Goal: Information Seeking & Learning: Learn about a topic

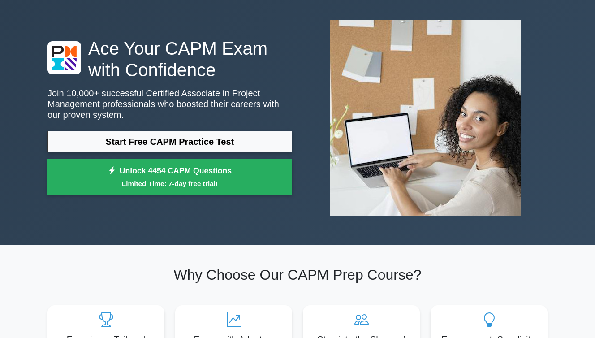
scroll to position [36, 0]
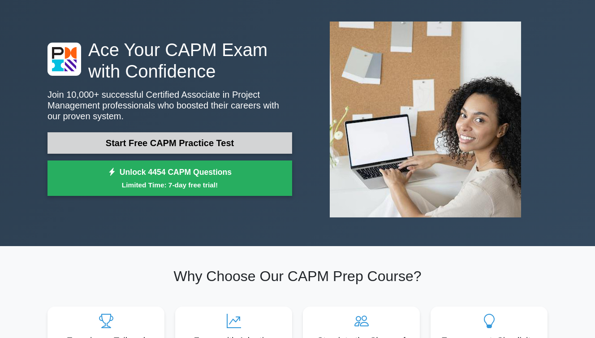
click at [62, 139] on link "Start Free CAPM Practice Test" at bounding box center [170, 143] width 245 height 22
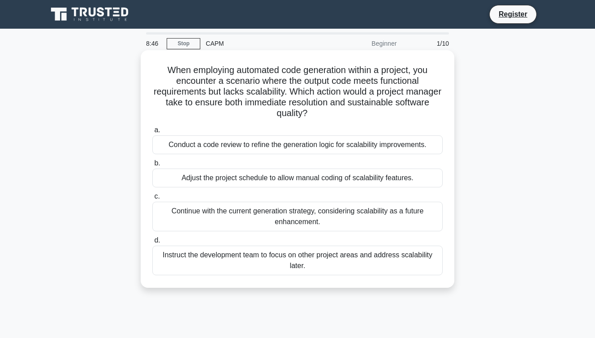
click at [277, 147] on div "Conduct a code review to refine the generation logic for scalability improvemen…" at bounding box center [297, 144] width 290 height 19
click at [152, 133] on input "a. Conduct a code review to refine the generation logic for scalability improve…" at bounding box center [152, 130] width 0 height 6
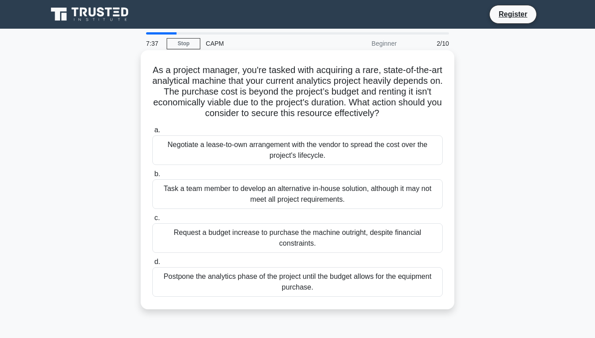
click at [431, 286] on div "Postpone the analytics phase of the project until the budget allows for the equ…" at bounding box center [297, 282] width 290 height 30
click at [152, 265] on input "d. Postpone the analytics phase of the project until the budget allows for the …" at bounding box center [152, 262] width 0 height 6
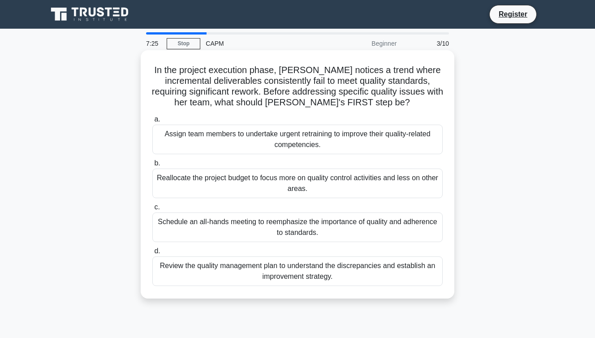
click at [396, 173] on div "Reallocate the project budget to focus more on quality control activities and l…" at bounding box center [297, 184] width 290 height 30
click at [152, 166] on input "b. Reallocate the project budget to focus more on quality control activities an…" at bounding box center [152, 163] width 0 height 6
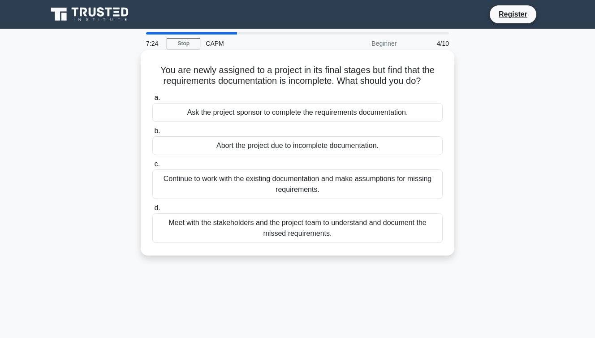
click at [377, 151] on div "Abort the project due to incomplete documentation." at bounding box center [297, 145] width 290 height 19
click at [152, 134] on input "b. Abort the project due to incomplete documentation." at bounding box center [152, 131] width 0 height 6
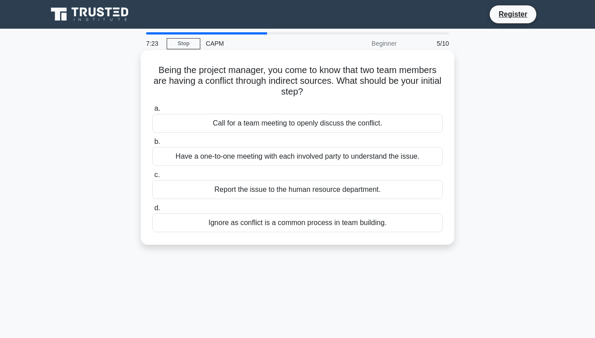
click at [367, 193] on div "Report the issue to the human resource department." at bounding box center [297, 189] width 290 height 19
click at [152, 178] on input "c. Report the issue to the human resource department." at bounding box center [152, 175] width 0 height 6
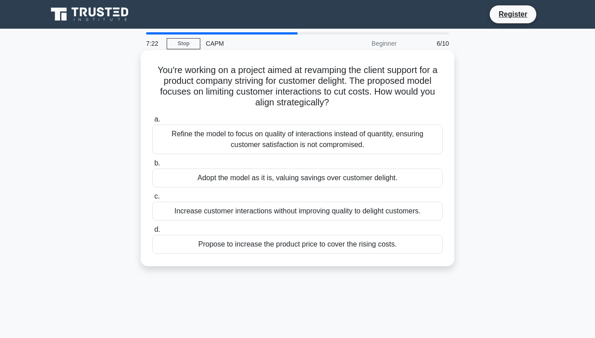
click at [372, 127] on div "Refine the model to focus on quality of interactions instead of quantity, ensur…" at bounding box center [297, 140] width 290 height 30
click at [152, 122] on input "a. Refine the model to focus on quality of interactions instead of quantity, en…" at bounding box center [152, 120] width 0 height 6
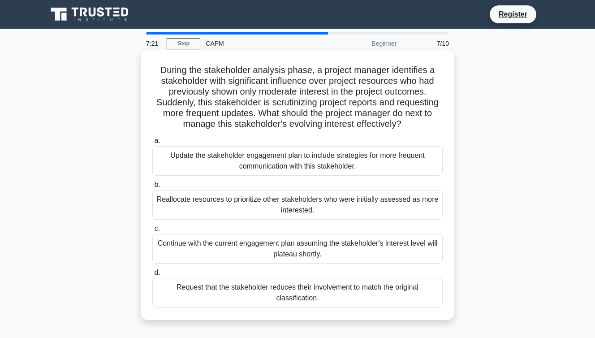
click at [380, 213] on div "Reallocate resources to prioritize other stakeholders who were initially assess…" at bounding box center [297, 205] width 290 height 30
click at [152, 188] on input "b. Reallocate resources to prioritize other stakeholders who were initially ass…" at bounding box center [152, 185] width 0 height 6
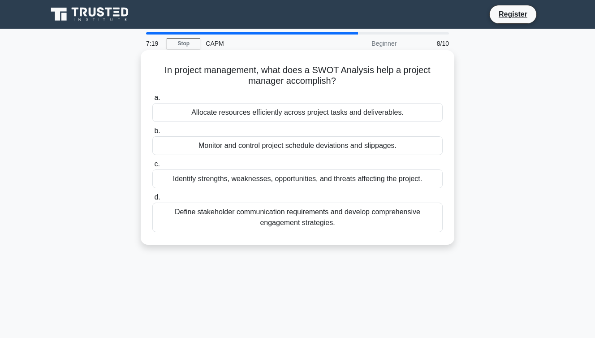
click at [370, 152] on div "Monitor and control project schedule deviations and slippages." at bounding box center [297, 145] width 290 height 19
click at [152, 134] on input "b. Monitor and control project schedule deviations and slippages." at bounding box center [152, 131] width 0 height 6
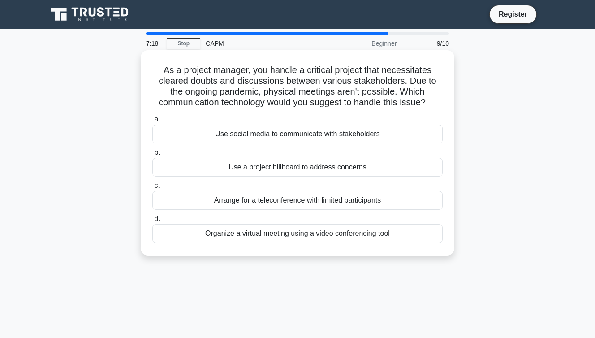
click at [354, 173] on div "Use a project billboard to address concerns" at bounding box center [297, 167] width 290 height 19
click at [152, 156] on input "b. Use a project billboard to address concerns" at bounding box center [152, 153] width 0 height 6
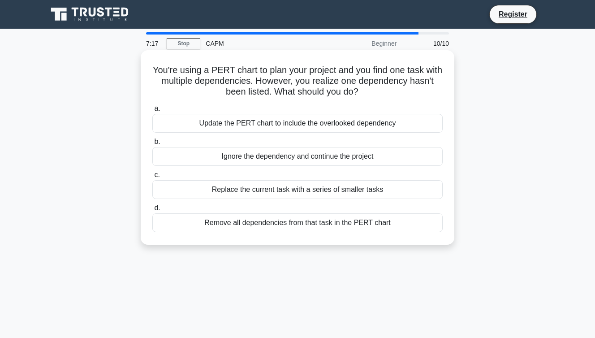
click at [349, 194] on div "Replace the current task with a series of smaller tasks" at bounding box center [297, 189] width 290 height 19
click at [152, 178] on input "c. Replace the current task with a series of smaller tasks" at bounding box center [152, 175] width 0 height 6
